Goal: Task Accomplishment & Management: Manage account settings

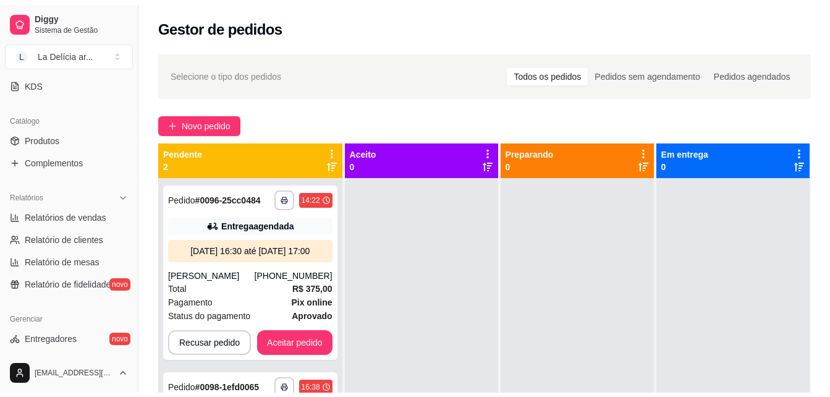
scroll to position [309, 0]
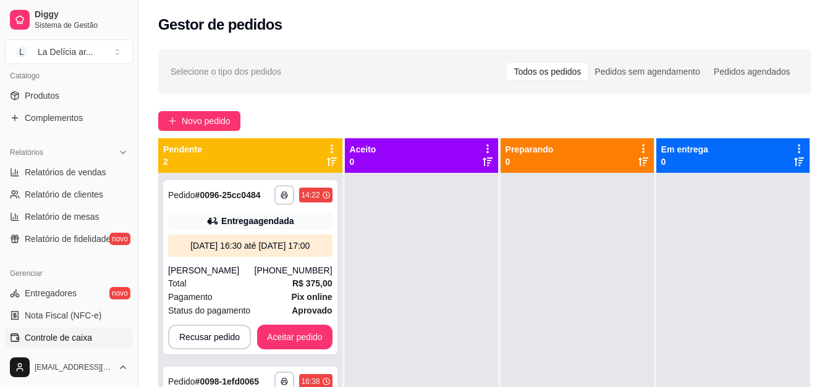
click at [59, 333] on span "Controle de caixa" at bounding box center [58, 338] width 67 height 12
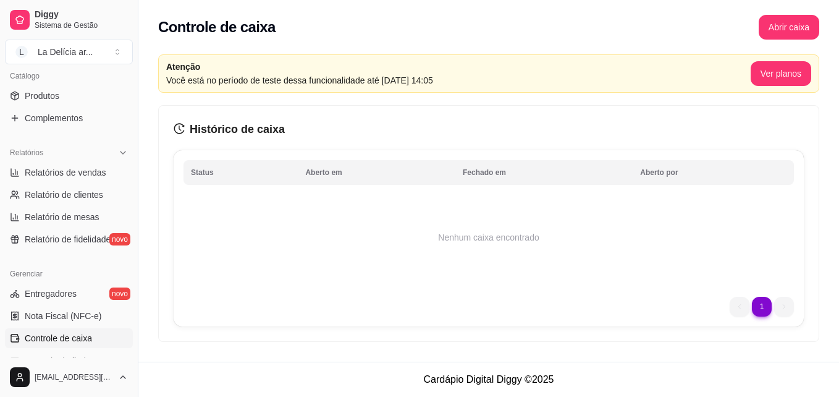
click at [688, 30] on div "Controle de caixa Abrir caixa" at bounding box center [488, 27] width 661 height 25
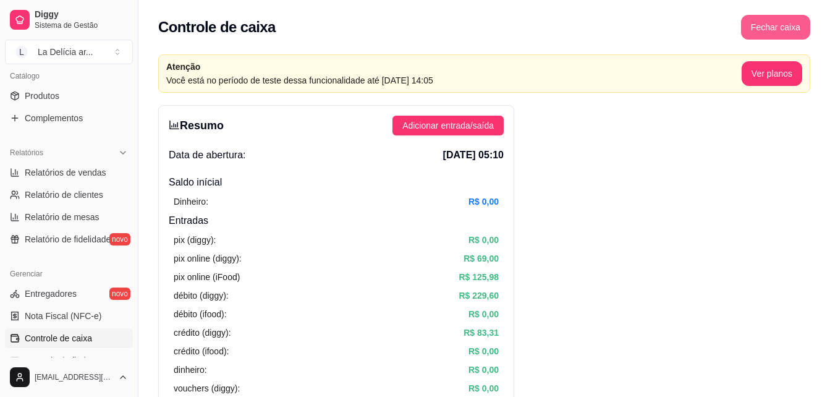
click at [799, 24] on button "Fechar caixa" at bounding box center [775, 27] width 69 height 25
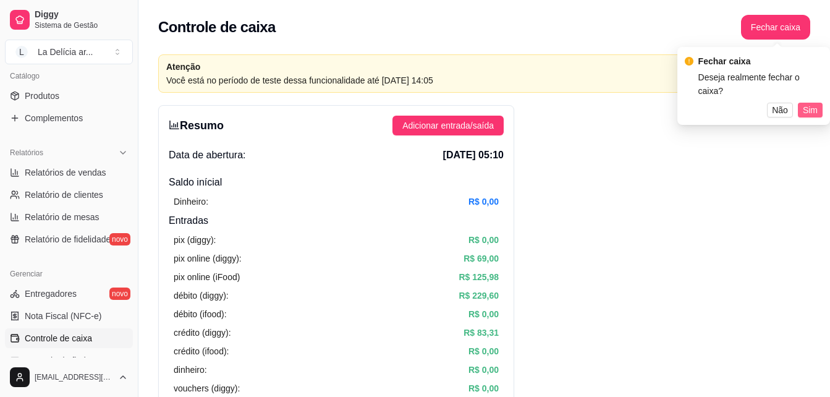
click at [811, 103] on span "Sim" at bounding box center [810, 110] width 15 height 14
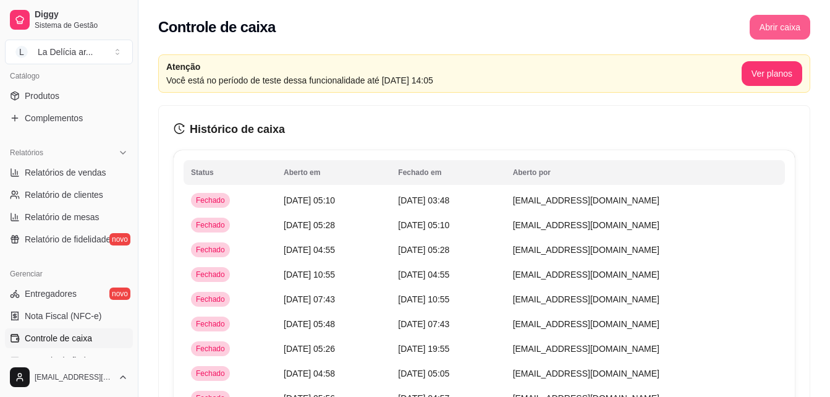
click at [778, 25] on button "Abrir caixa" at bounding box center [779, 27] width 61 height 25
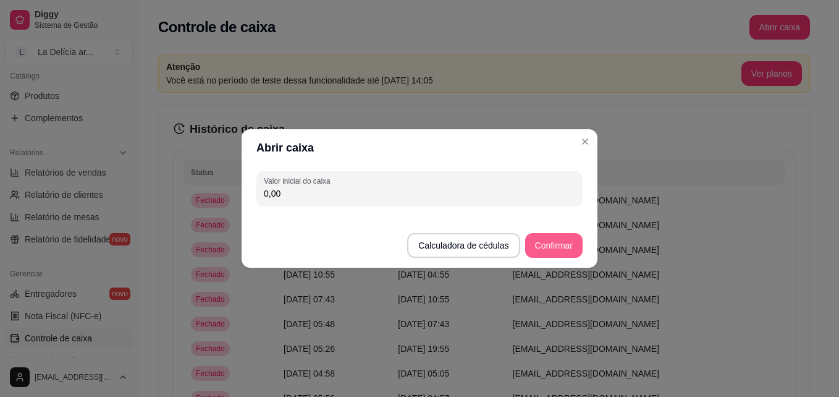
click at [555, 242] on button "Confirmar" at bounding box center [553, 245] width 57 height 25
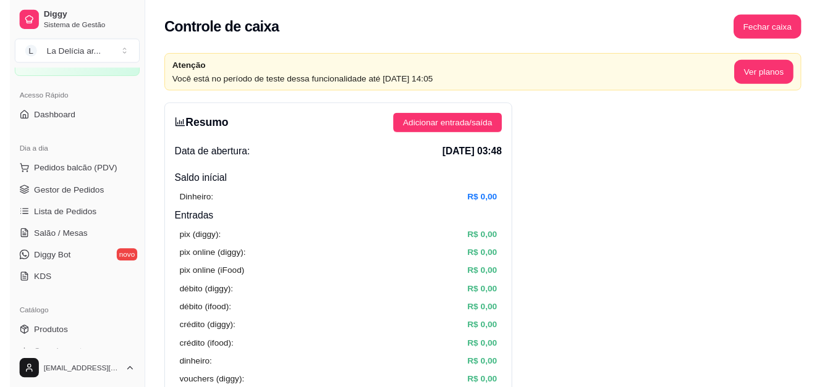
scroll to position [62, 0]
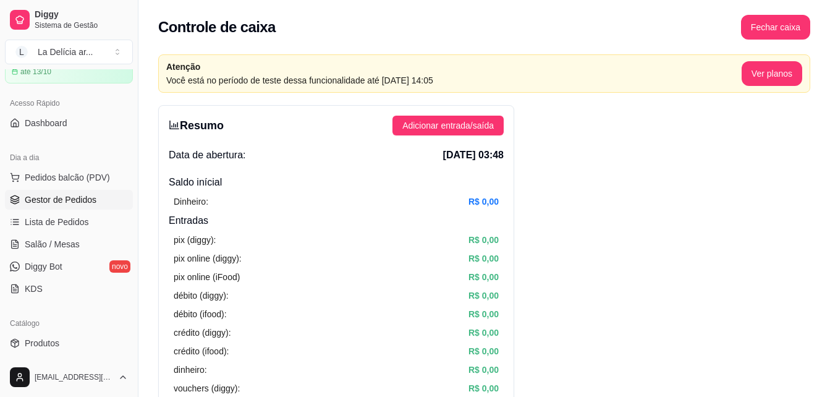
click at [70, 197] on span "Gestor de Pedidos" at bounding box center [61, 199] width 72 height 12
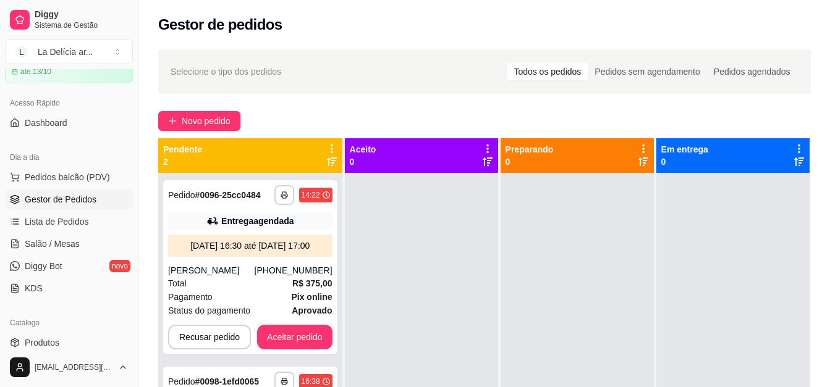
click at [209, 167] on div "Pendente 2" at bounding box center [250, 155] width 174 height 25
